Goal: Information Seeking & Learning: Check status

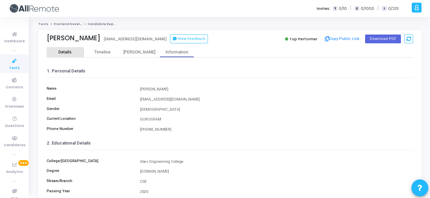
click at [71, 48] on div "Details" at bounding box center [65, 52] width 37 height 10
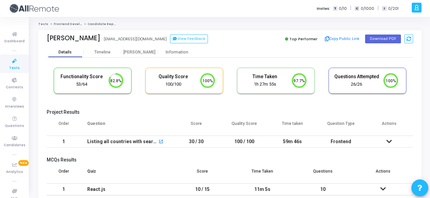
scroll to position [14, 17]
click at [165, 54] on div "Information" at bounding box center [176, 52] width 37 height 5
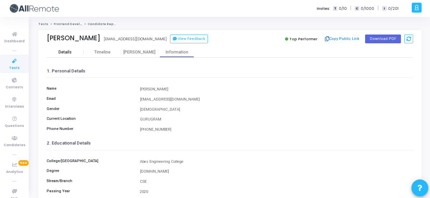
click at [64, 55] on div "Details" at bounding box center [65, 52] width 37 height 10
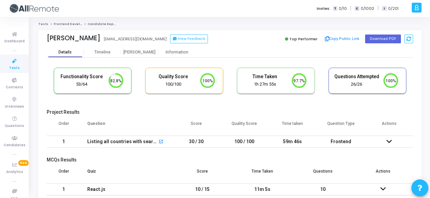
scroll to position [14, 17]
click at [342, 40] on button "Copy Public Link" at bounding box center [342, 39] width 39 height 10
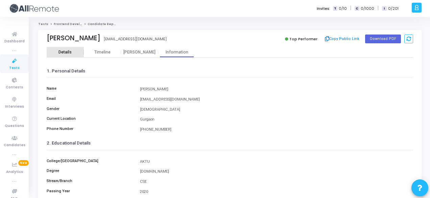
click at [77, 49] on div "Details" at bounding box center [65, 52] width 37 height 10
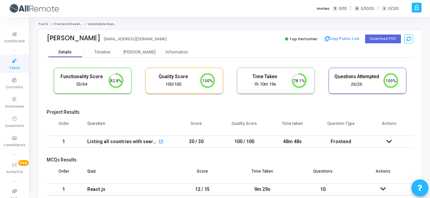
scroll to position [14, 17]
click at [346, 37] on button "Copy Public Link" at bounding box center [342, 39] width 39 height 10
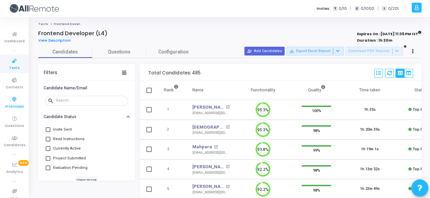
click at [15, 99] on icon at bounding box center [14, 99] width 14 height 8
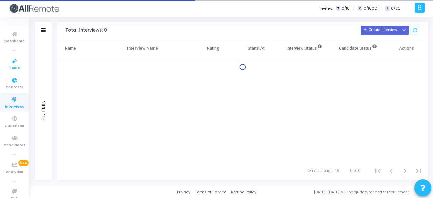
click at [14, 67] on span "Tests" at bounding box center [14, 68] width 10 height 6
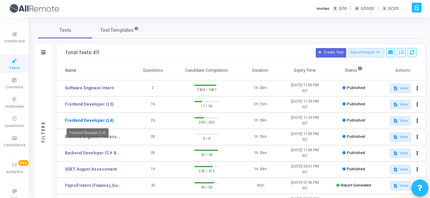
click at [103, 117] on link "Frontend Developer (L4)" at bounding box center [89, 120] width 49 height 6
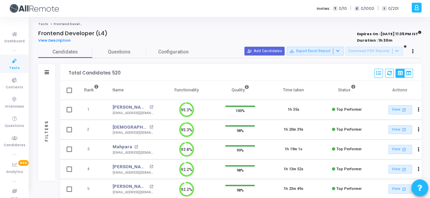
click at [42, 73] on div "Filters" at bounding box center [46, 72] width 17 height 17
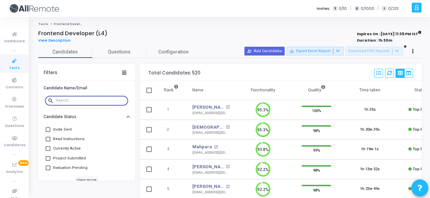
click at [76, 102] on input "text" at bounding box center [91, 100] width 70 height 4
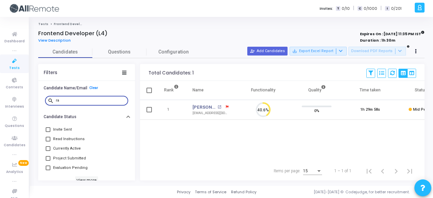
type input "r"
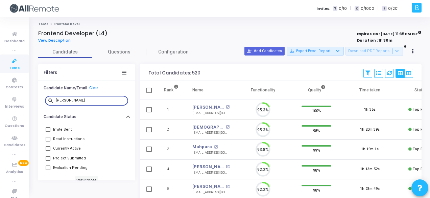
scroll to position [14, 17]
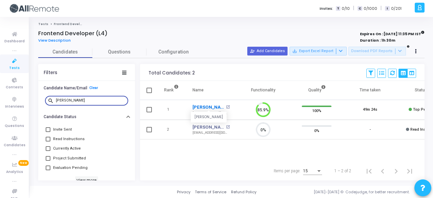
type input "jatin"
click at [203, 105] on link "Jatin Modi" at bounding box center [208, 107] width 32 height 7
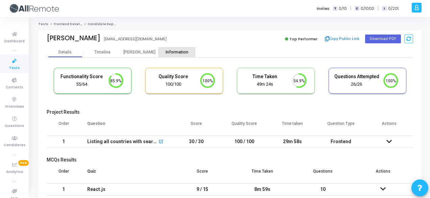
click at [168, 53] on div "Information" at bounding box center [176, 52] width 37 height 5
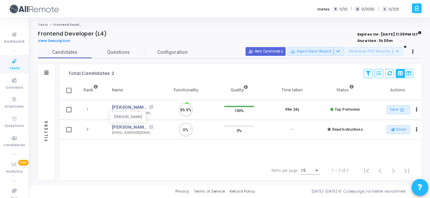
scroll to position [14, 17]
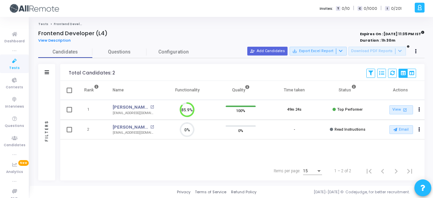
click at [46, 74] on div at bounding box center [47, 73] width 4 height 6
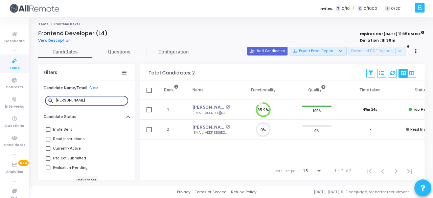
click at [87, 100] on input "jatin" at bounding box center [91, 100] width 70 height 4
type input "j"
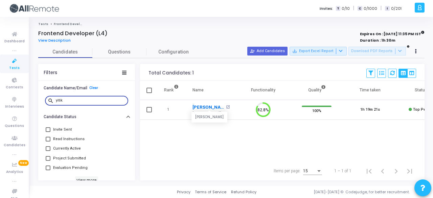
type input "yitik"
drag, startPoint x: 94, startPoint y: 100, endPoint x: 5, endPoint y: 101, distance: 88.5
click at [5, 101] on div "Dashboard true Tests Contests Interviews Questions Candidates true Analytics Ne…" at bounding box center [216, 99] width 433 height 198
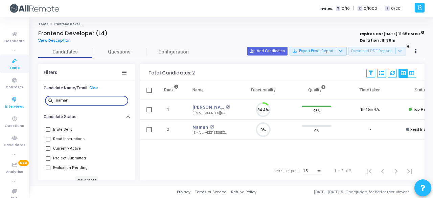
scroll to position [14, 17]
type input "n"
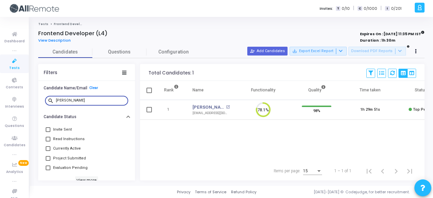
type input "ritik"
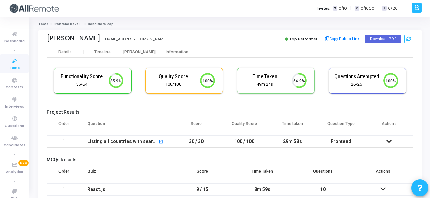
scroll to position [14, 17]
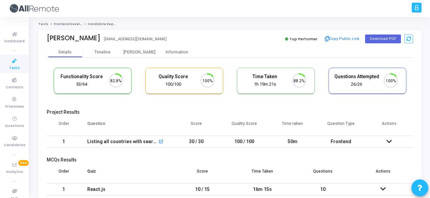
scroll to position [14, 17]
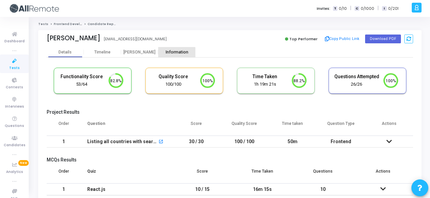
click at [174, 54] on div "Information" at bounding box center [176, 52] width 37 height 5
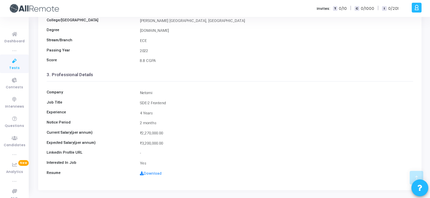
scroll to position [142, 0]
